Goal: Communication & Community: Answer question/provide support

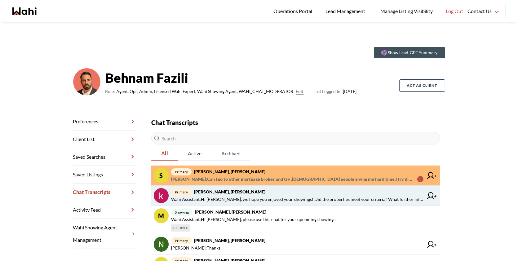
scroll to position [10, 0]
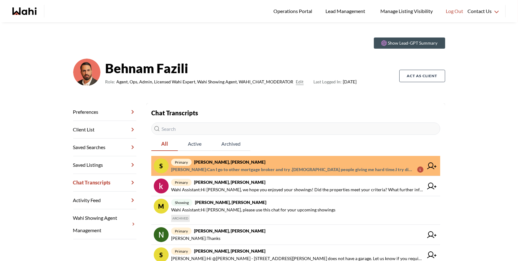
click at [286, 169] on span "[PERSON_NAME] : Can I go to other mortgage broker and try .[DEMOGRAPHIC_DATA] p…" at bounding box center [291, 169] width 241 height 7
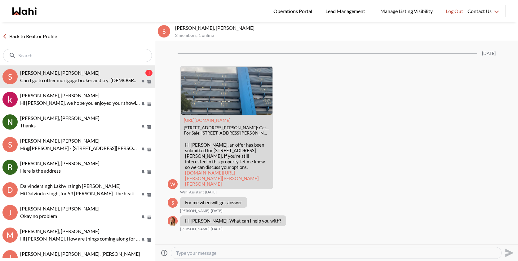
scroll to position [635, 0]
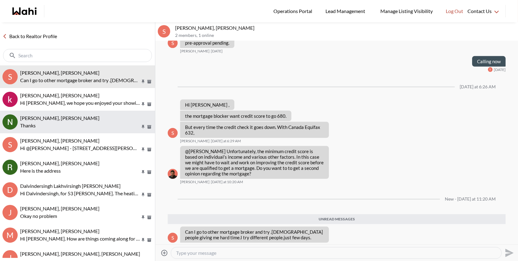
click at [78, 113] on button "Nidhi Singh, Behnam Thanks" at bounding box center [77, 122] width 155 height 23
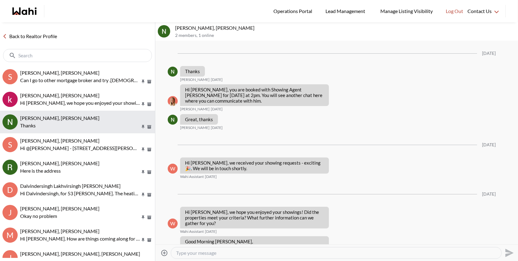
scroll to position [909, 0]
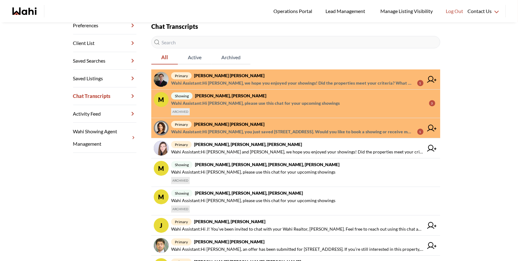
scroll to position [185, 0]
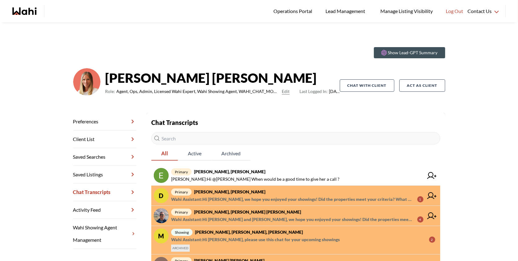
scroll to position [20, 0]
